Goal: Task Accomplishment & Management: Use online tool/utility

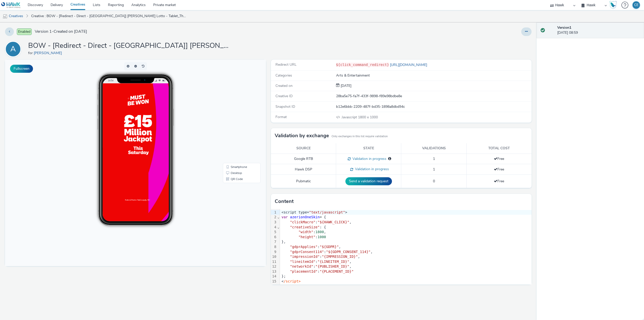
click at [163, 135] on div at bounding box center [152, 209] width 101 height 252
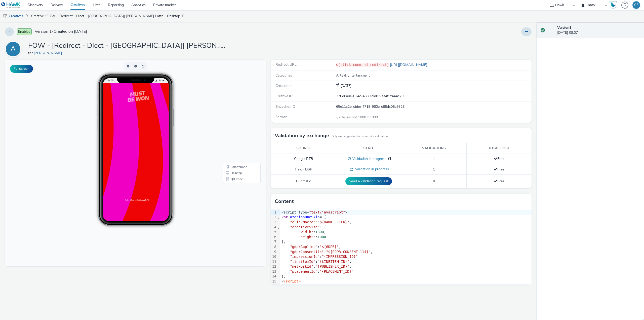
click at [164, 172] on div at bounding box center [152, 209] width 101 height 252
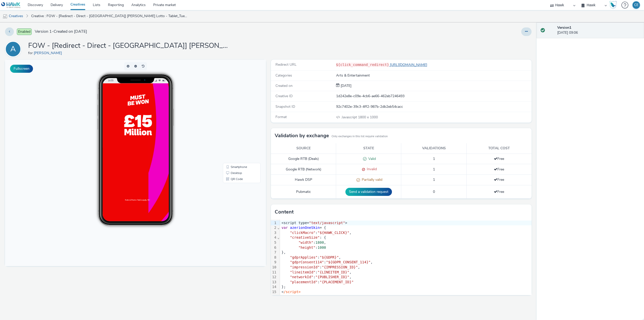
click at [399, 65] on link "[URL][DOMAIN_NAME]" at bounding box center [409, 64] width 40 height 5
click at [143, 170] on div at bounding box center [152, 209] width 101 height 252
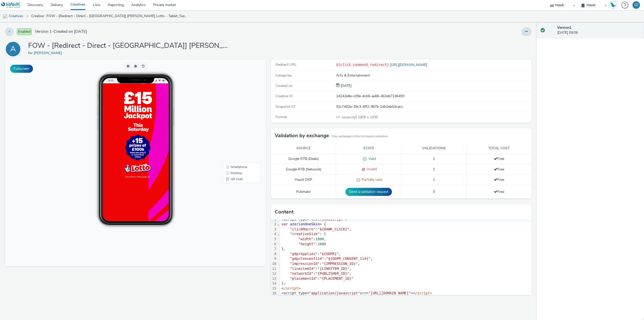
scroll to position [9, 0]
click at [167, 210] on div at bounding box center [152, 186] width 101 height 252
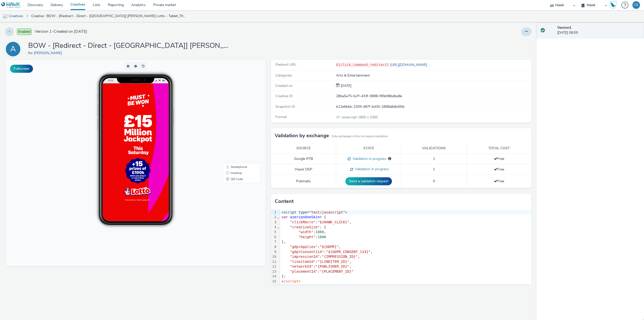
click at [161, 194] on div at bounding box center [152, 209] width 101 height 252
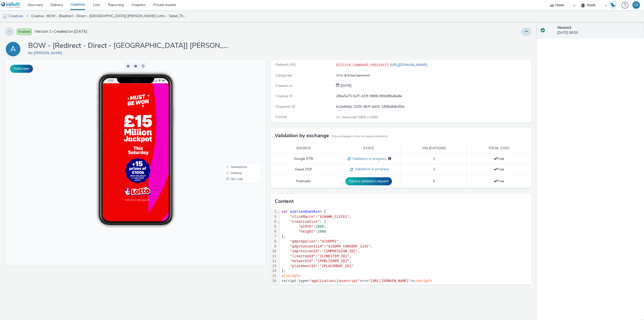
scroll to position [9, 0]
